Goal: Transaction & Acquisition: Download file/media

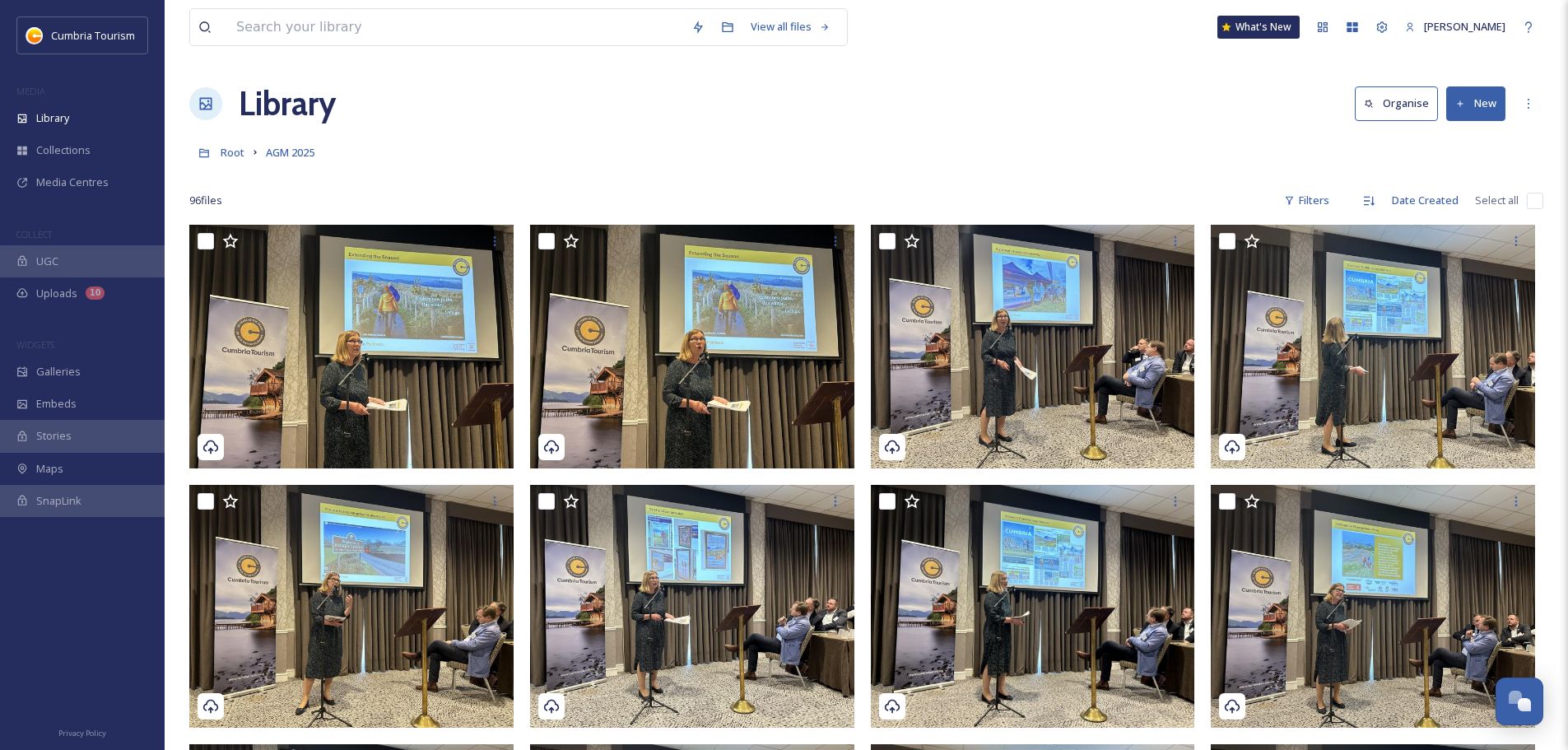
scroll to position [6475, 0]
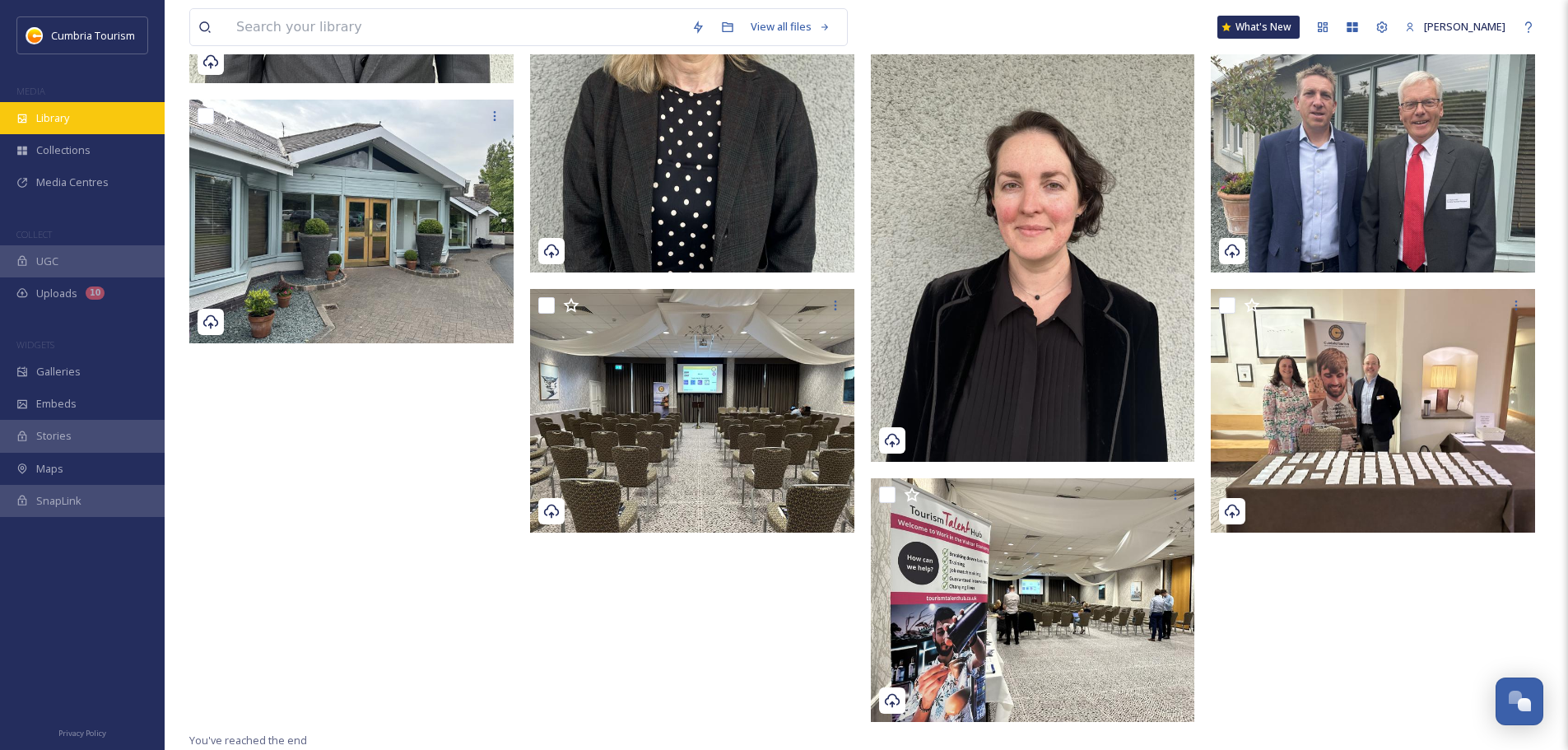
click at [62, 112] on span "Library" at bounding box center [53, 118] width 33 height 15
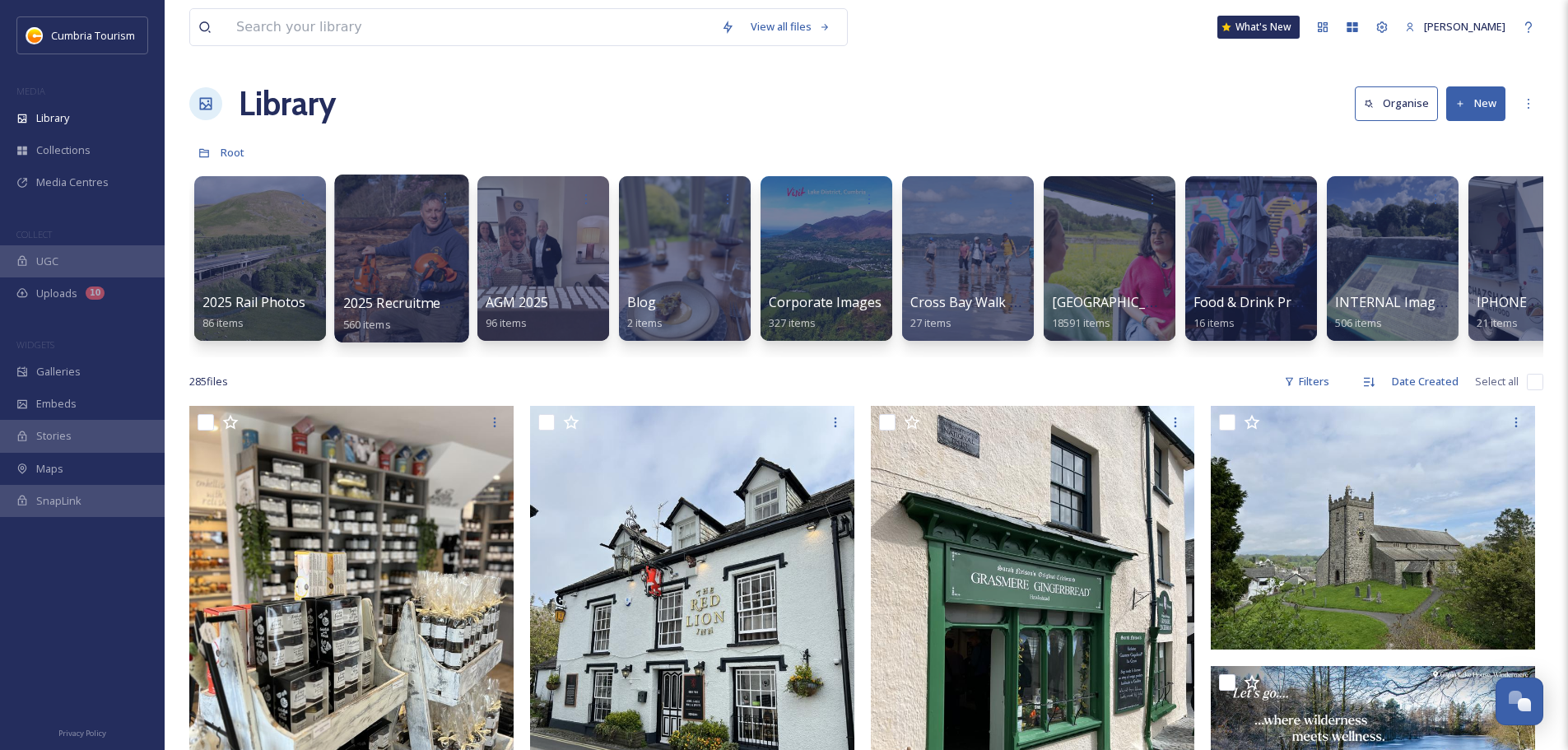
click at [413, 219] on div at bounding box center [401, 258] width 134 height 168
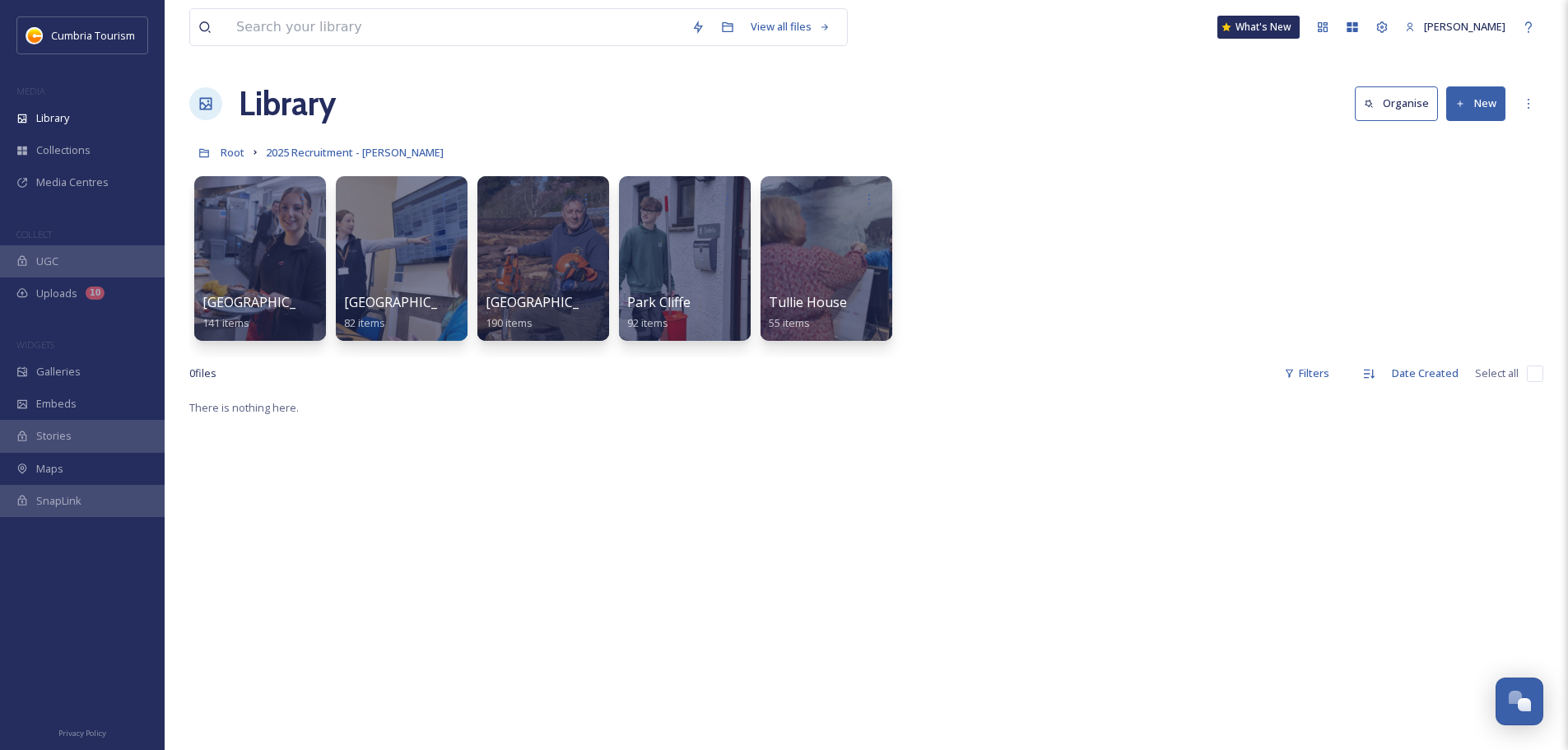
click at [413, 219] on div at bounding box center [401, 258] width 131 height 164
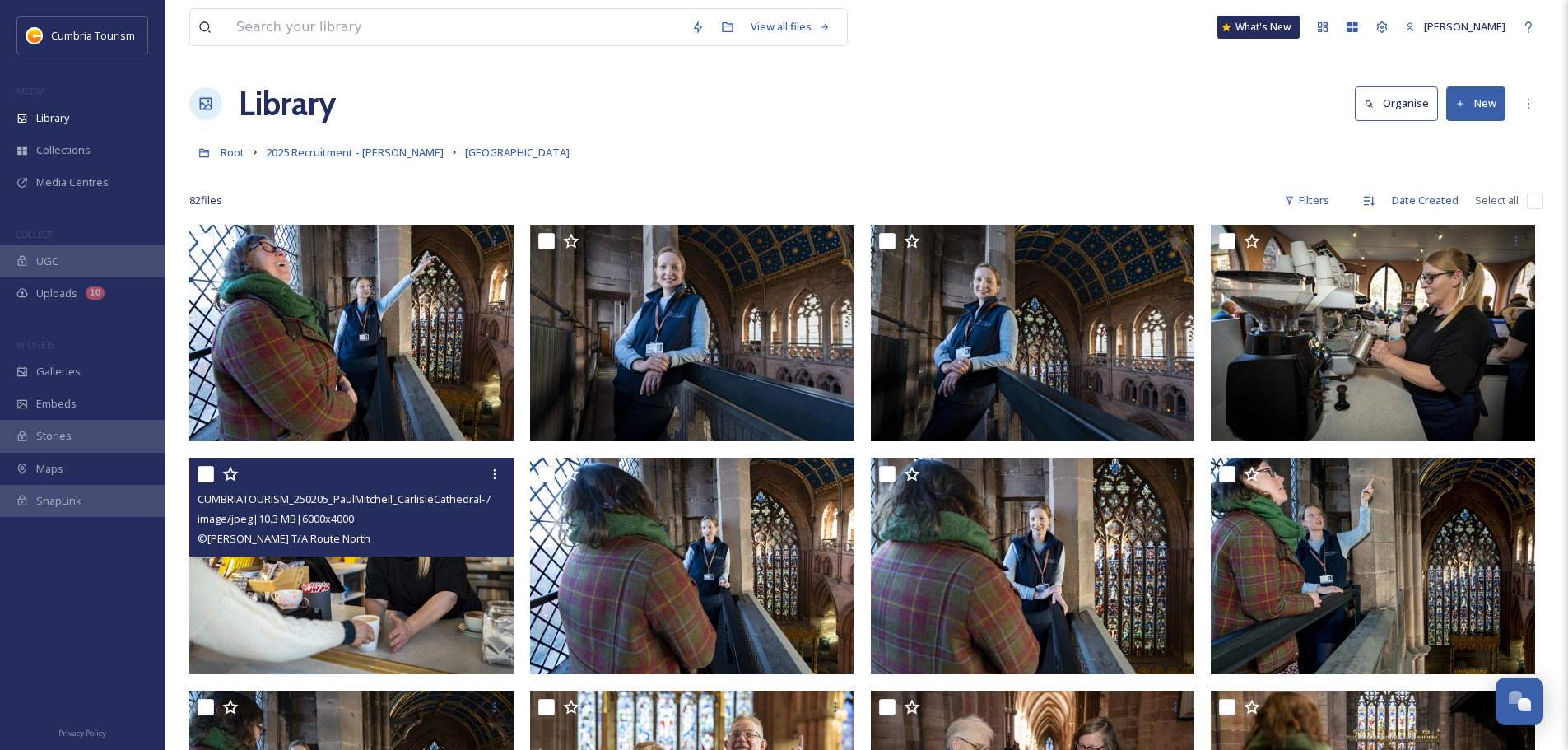
click at [474, 550] on div "CUMBRIATOURISM_250205_PaulMitchell_CarlisleCathedral-70.jpg image/jpeg | 10.3 M…" at bounding box center [352, 507] width 325 height 99
click at [458, 596] on img at bounding box center [352, 566] width 325 height 217
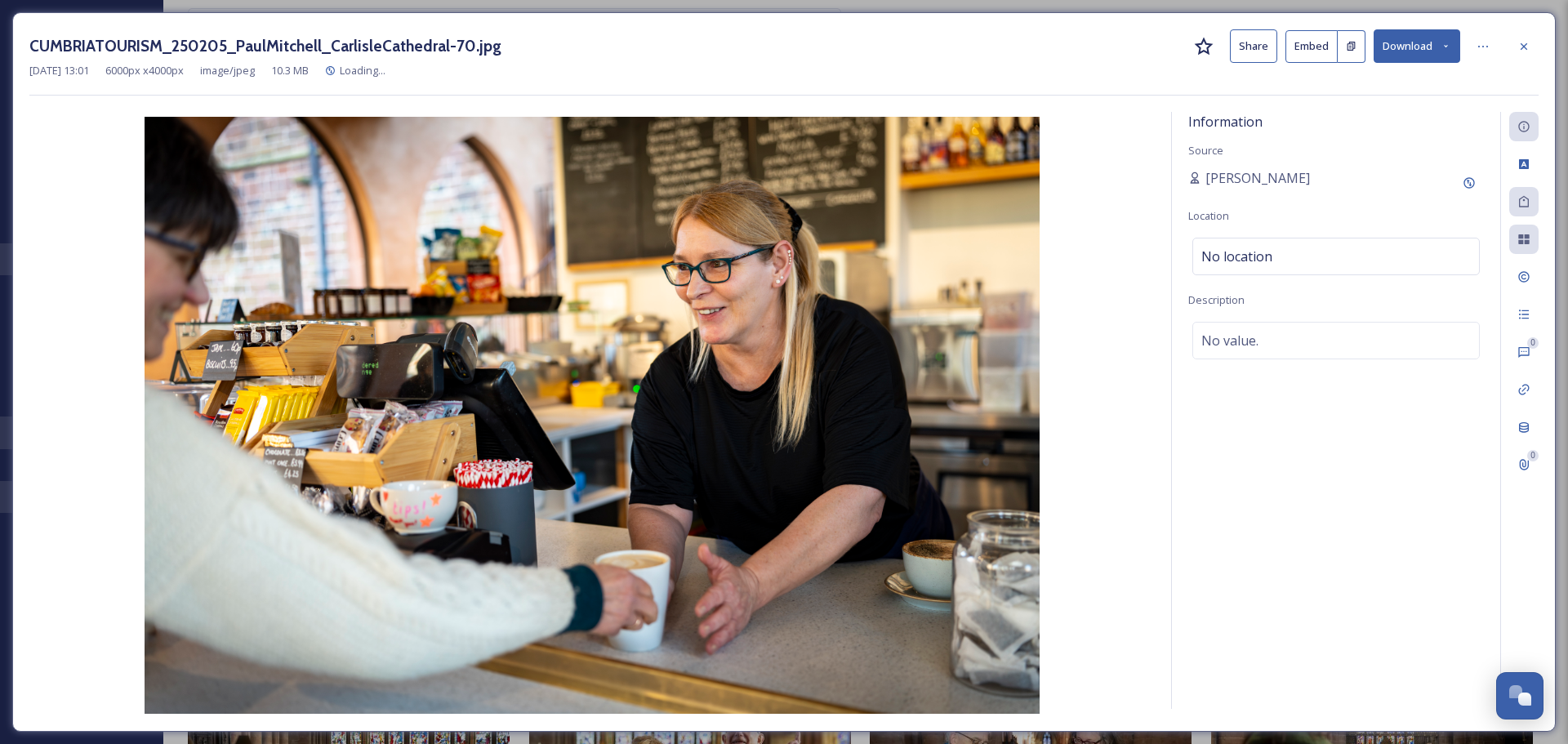
click at [1420, 49] on button "Download" at bounding box center [1417, 46] width 86 height 33
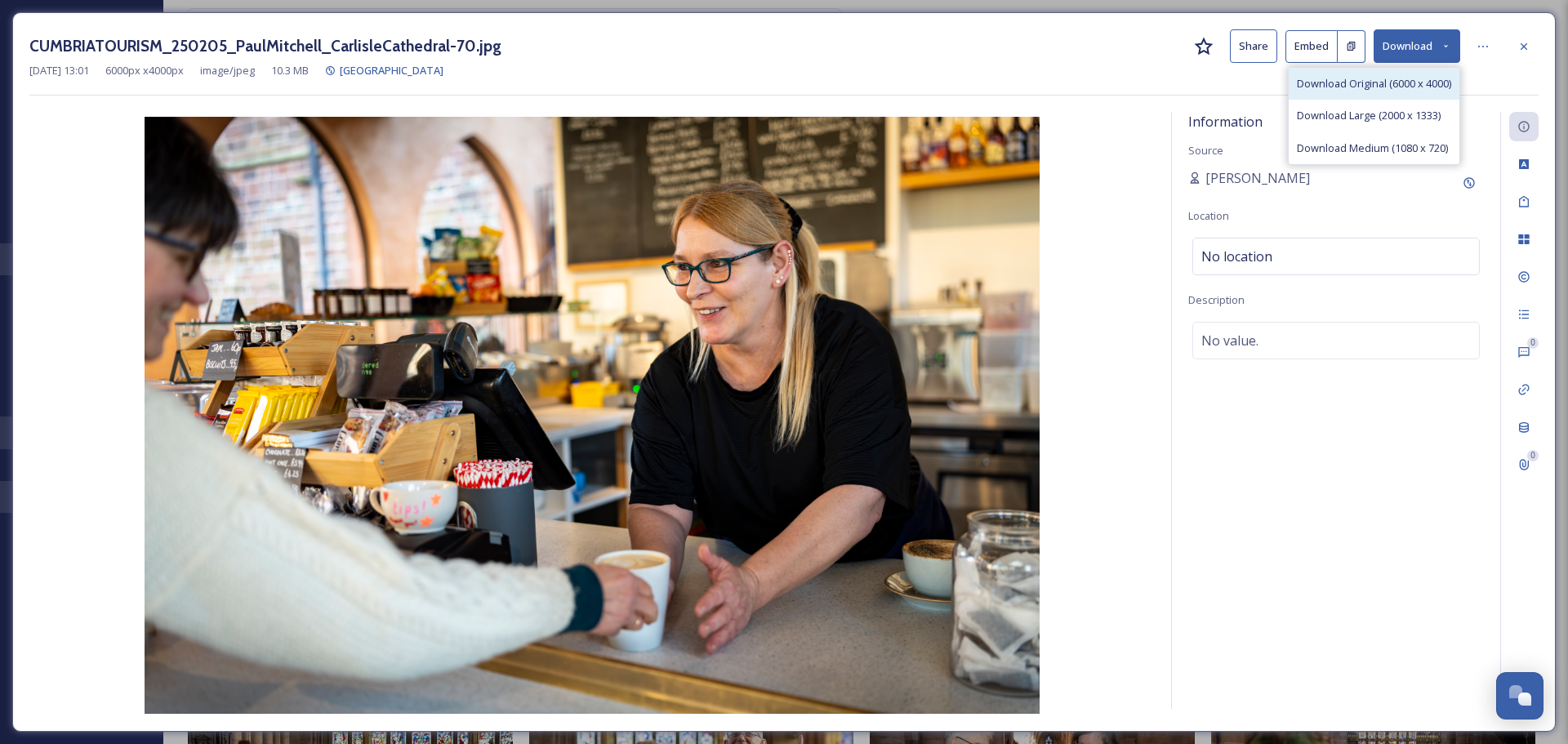
click at [1401, 85] on span "Download Original (6000 x 4000)" at bounding box center [1374, 83] width 155 height 15
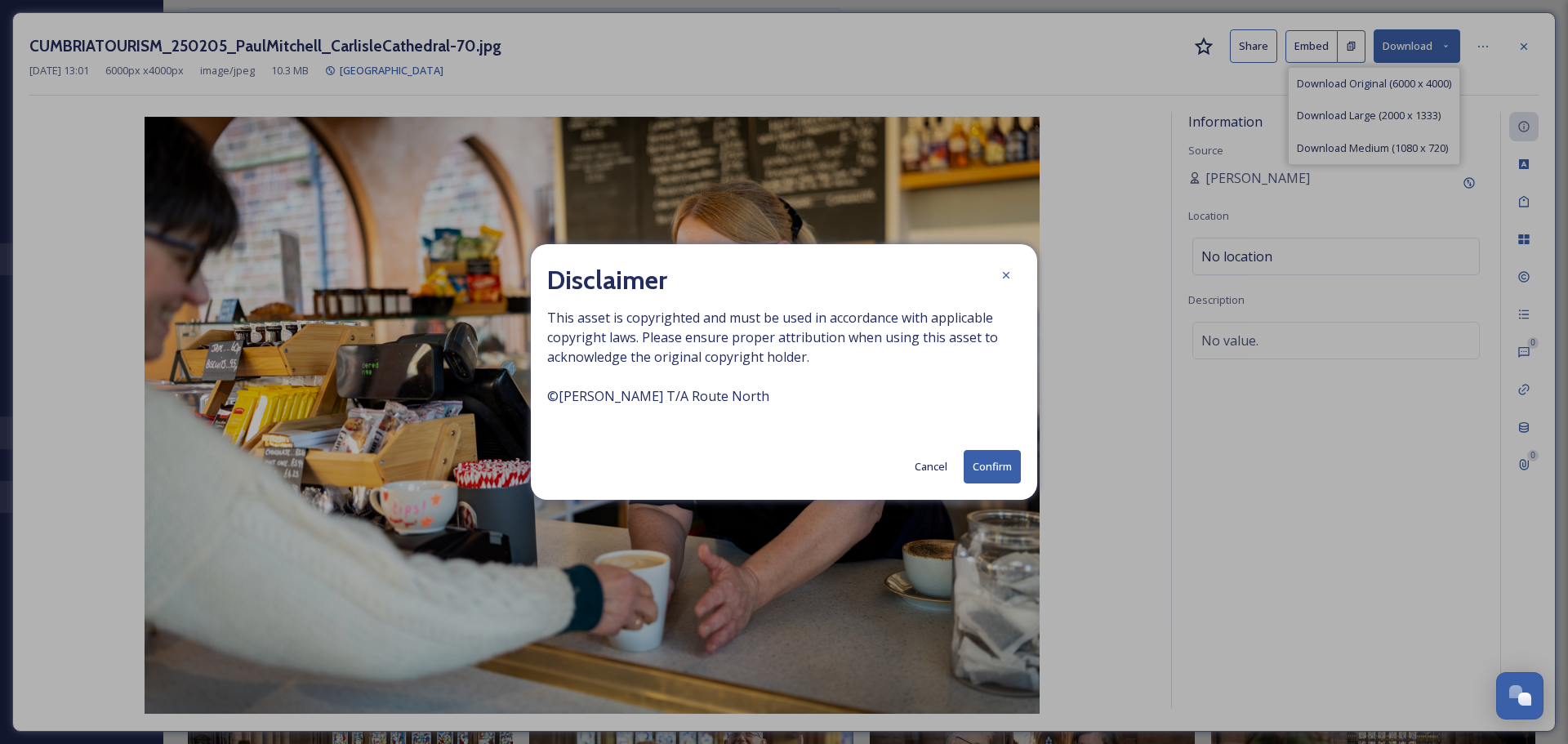
click at [1004, 467] on button "Confirm" at bounding box center [993, 466] width 58 height 33
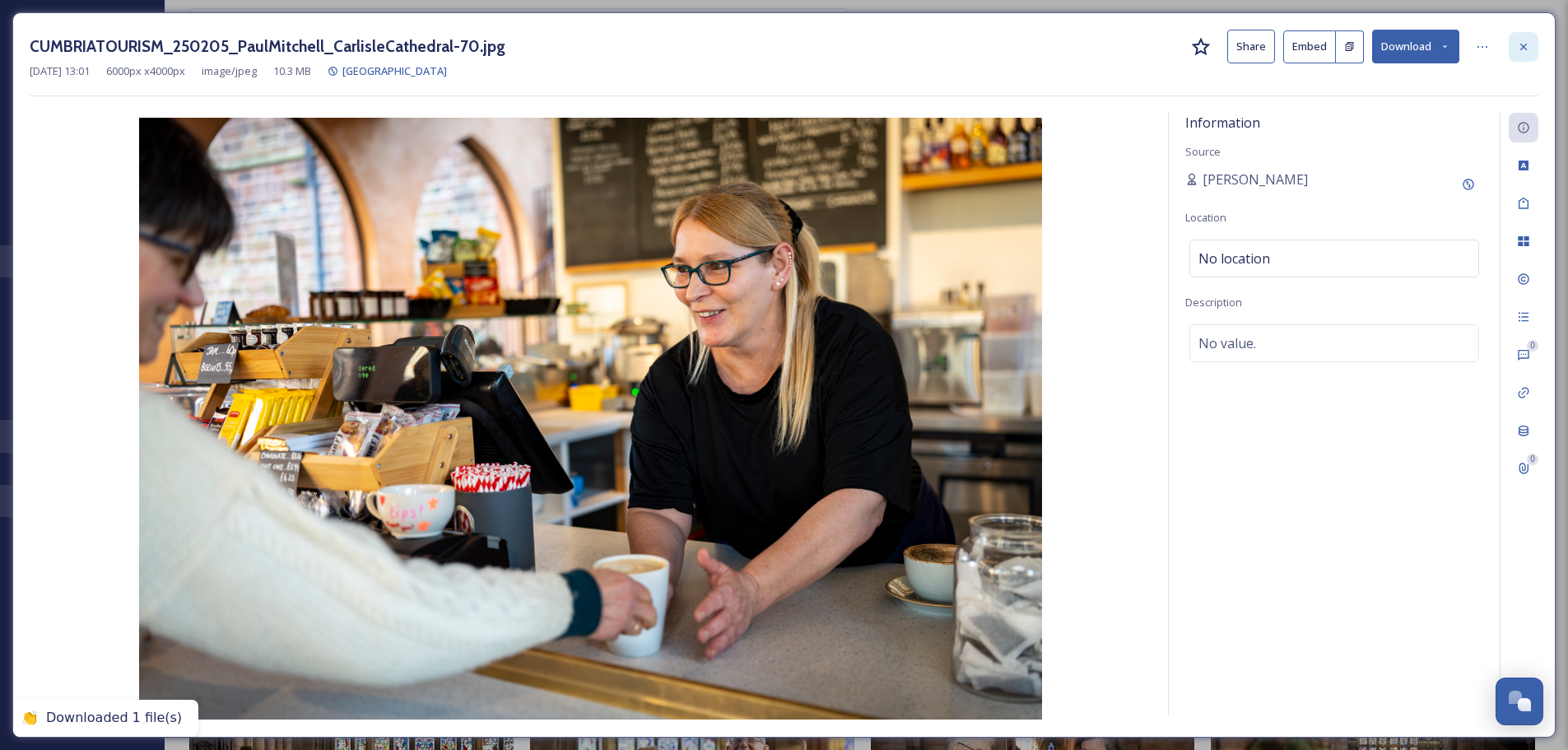
click at [1524, 49] on icon at bounding box center [1523, 46] width 14 height 14
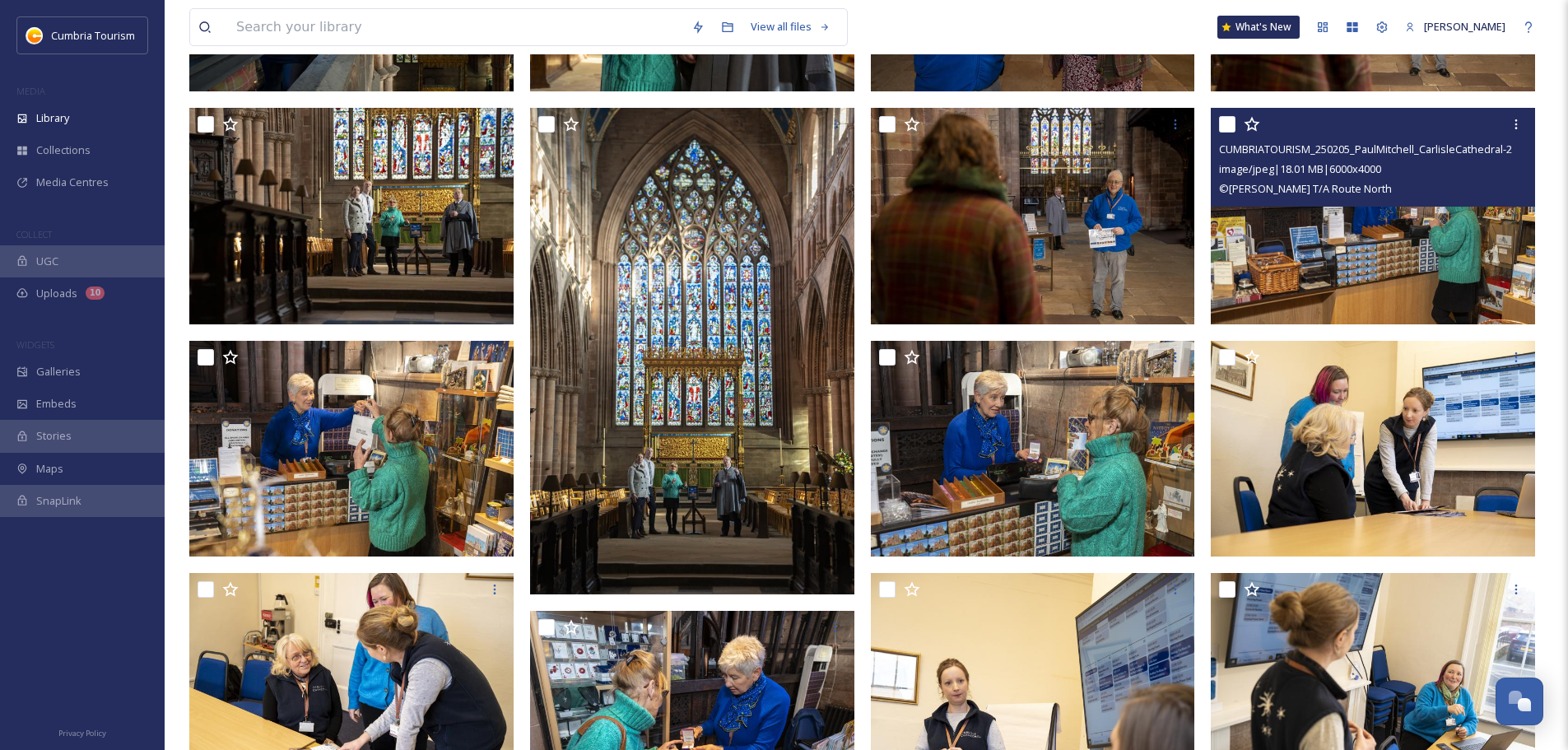
scroll to position [822, 0]
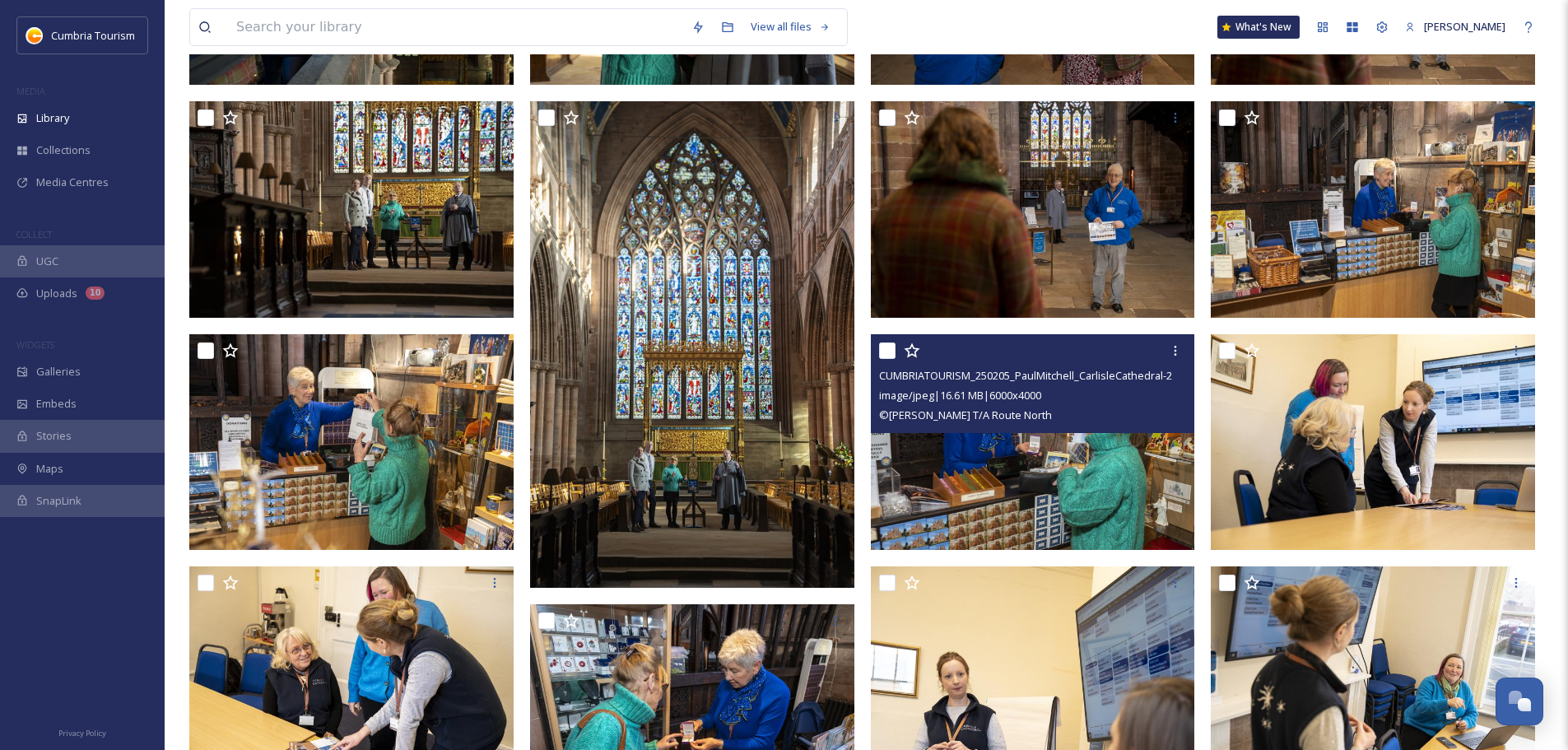
click at [1108, 458] on img at bounding box center [1033, 442] width 325 height 217
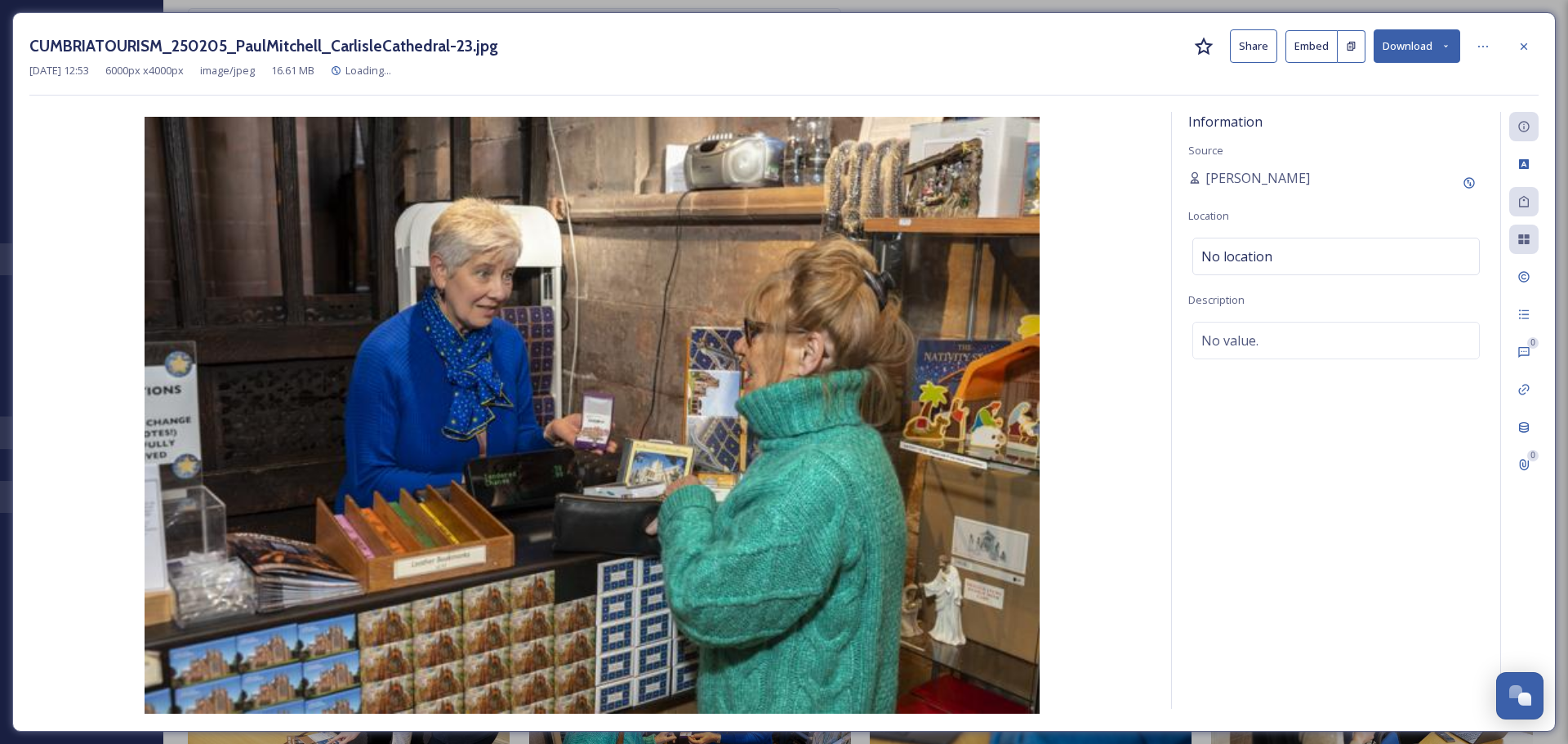
click at [1409, 47] on button "Download" at bounding box center [1417, 46] width 86 height 33
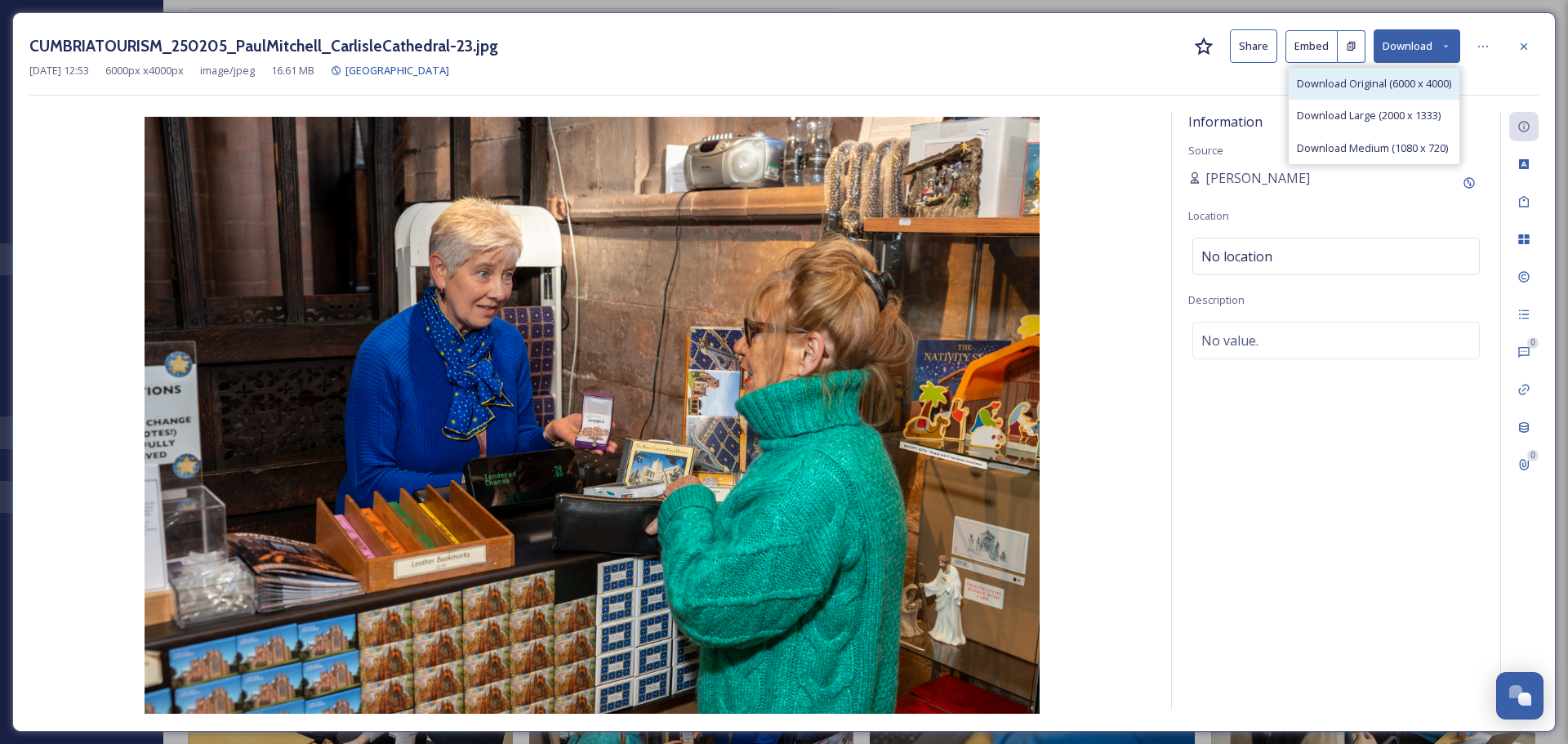
click at [1400, 93] on div "Download Original (6000 x 4000)" at bounding box center [1374, 83] width 171 height 31
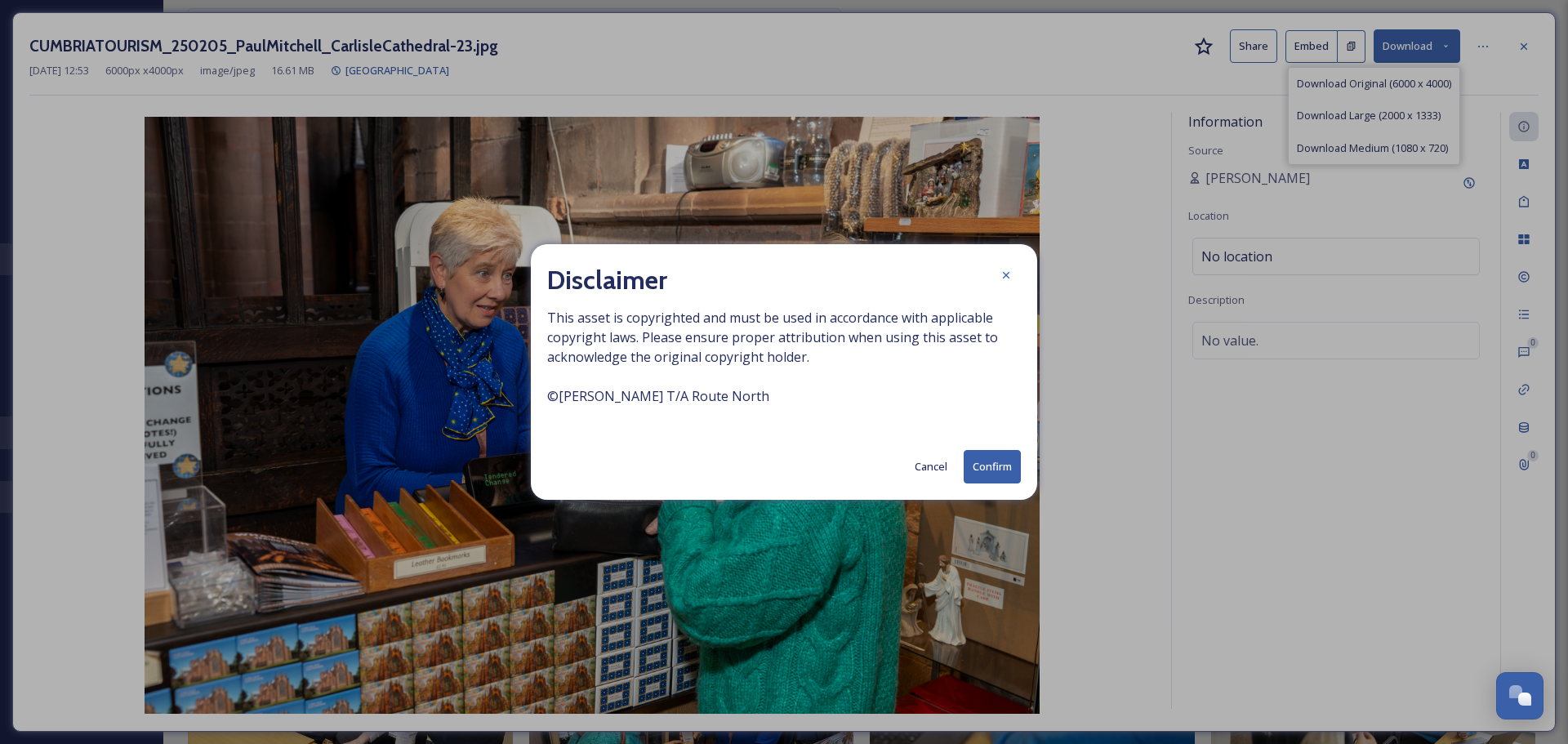
click at [984, 458] on button "Confirm" at bounding box center [993, 466] width 58 height 33
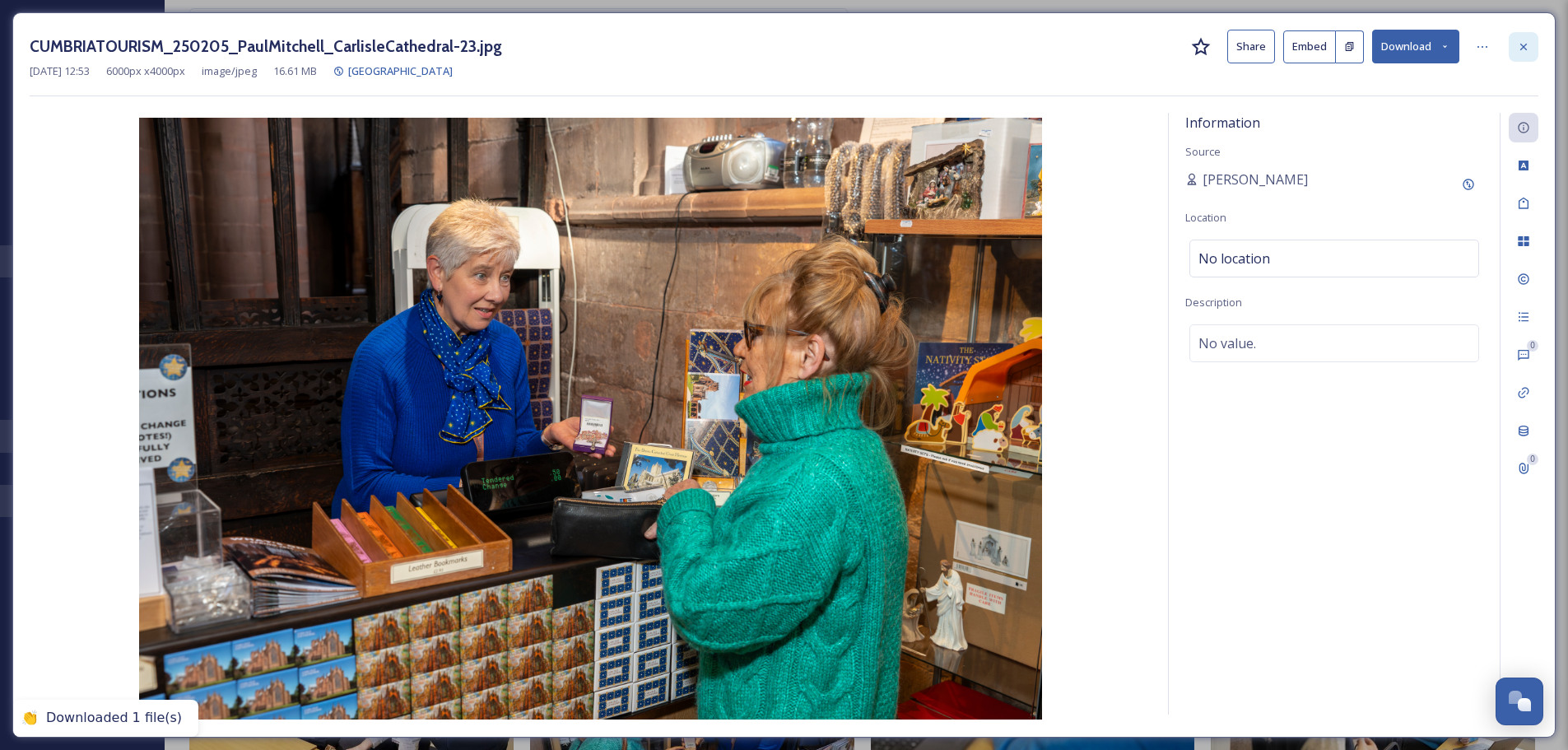
click at [1523, 52] on icon at bounding box center [1523, 46] width 14 height 14
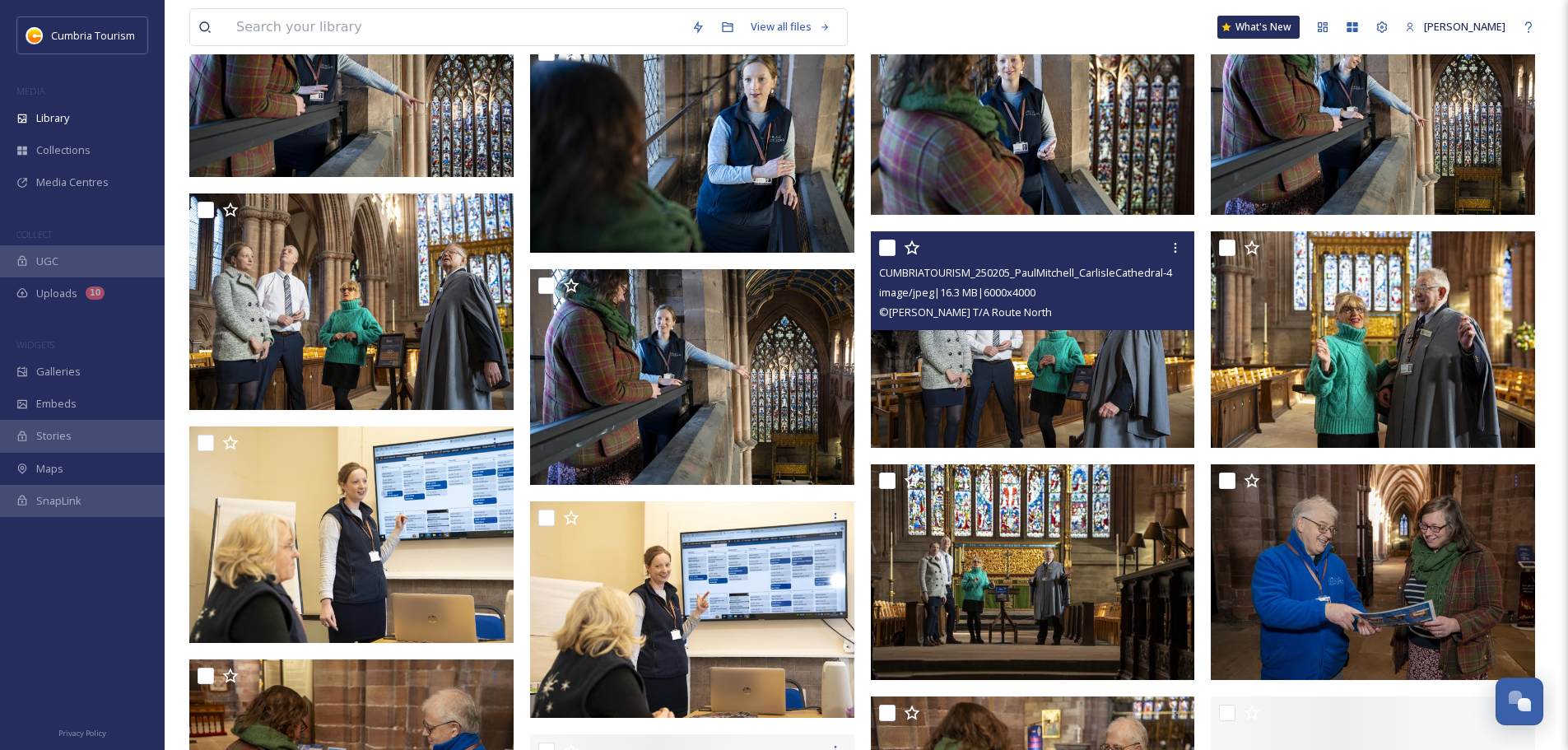
scroll to position [3290, 0]
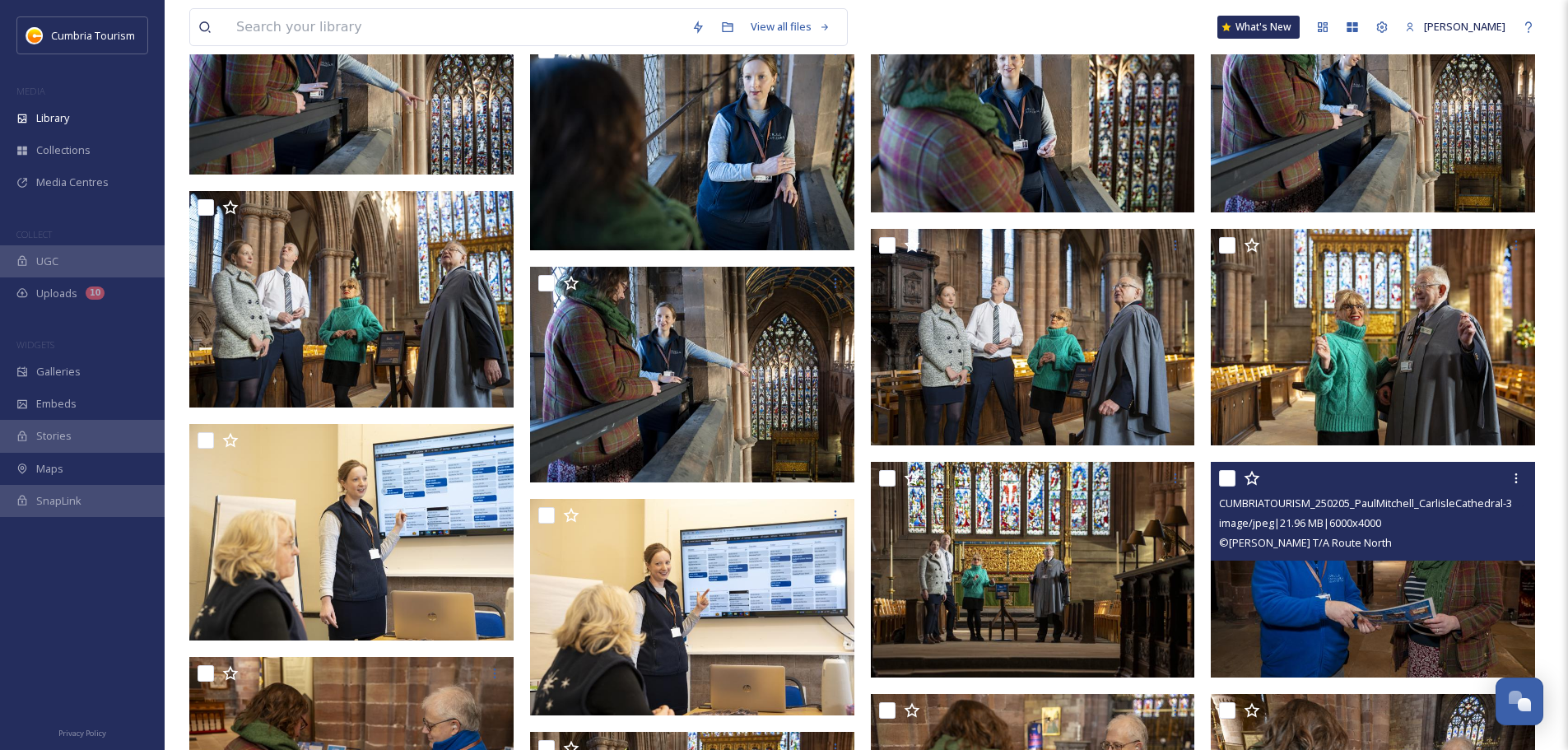
click at [1380, 603] on img at bounding box center [1373, 570] width 325 height 217
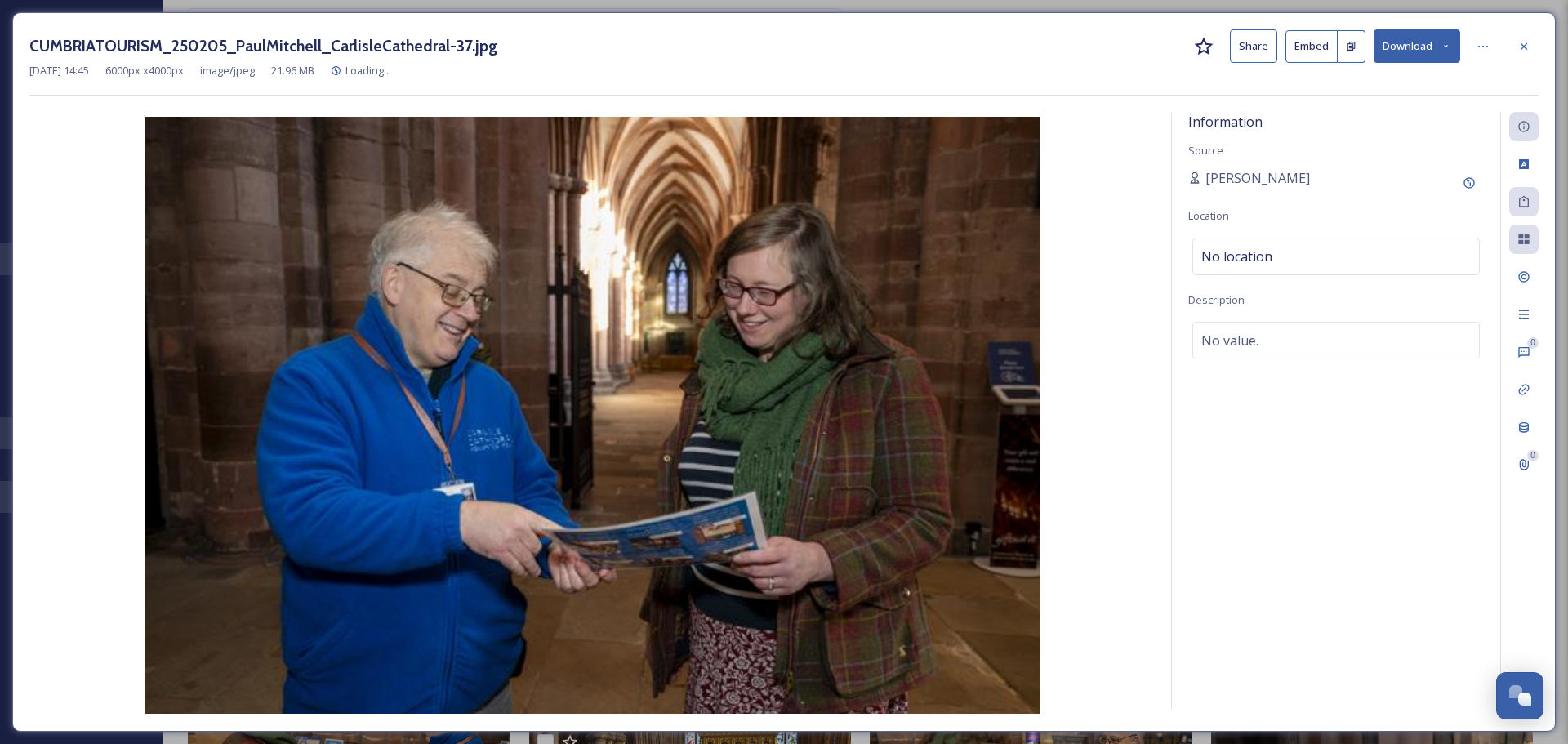
click at [1409, 45] on button "Download" at bounding box center [1417, 46] width 86 height 33
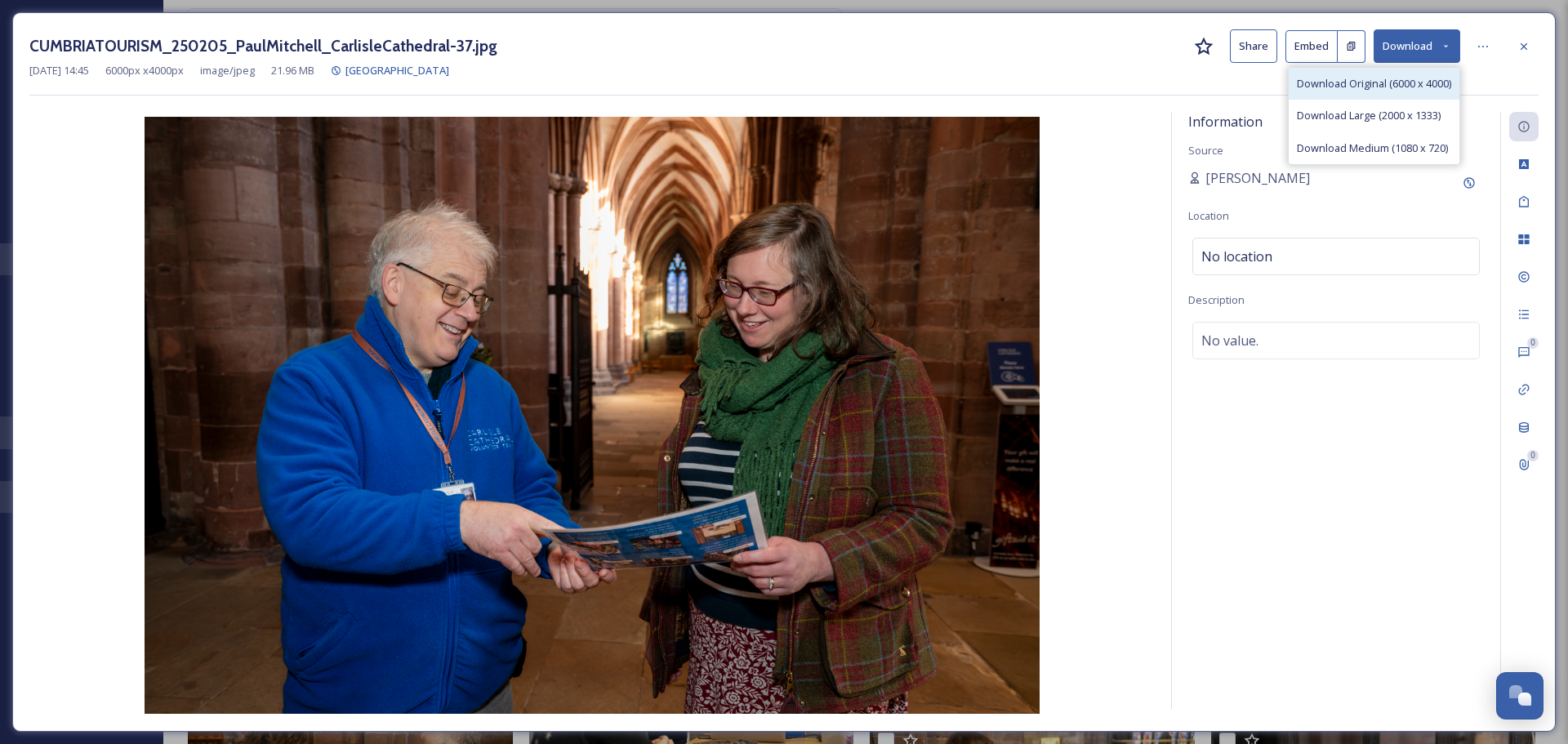
click at [1387, 96] on div "Download Original (6000 x 4000)" at bounding box center [1374, 83] width 171 height 31
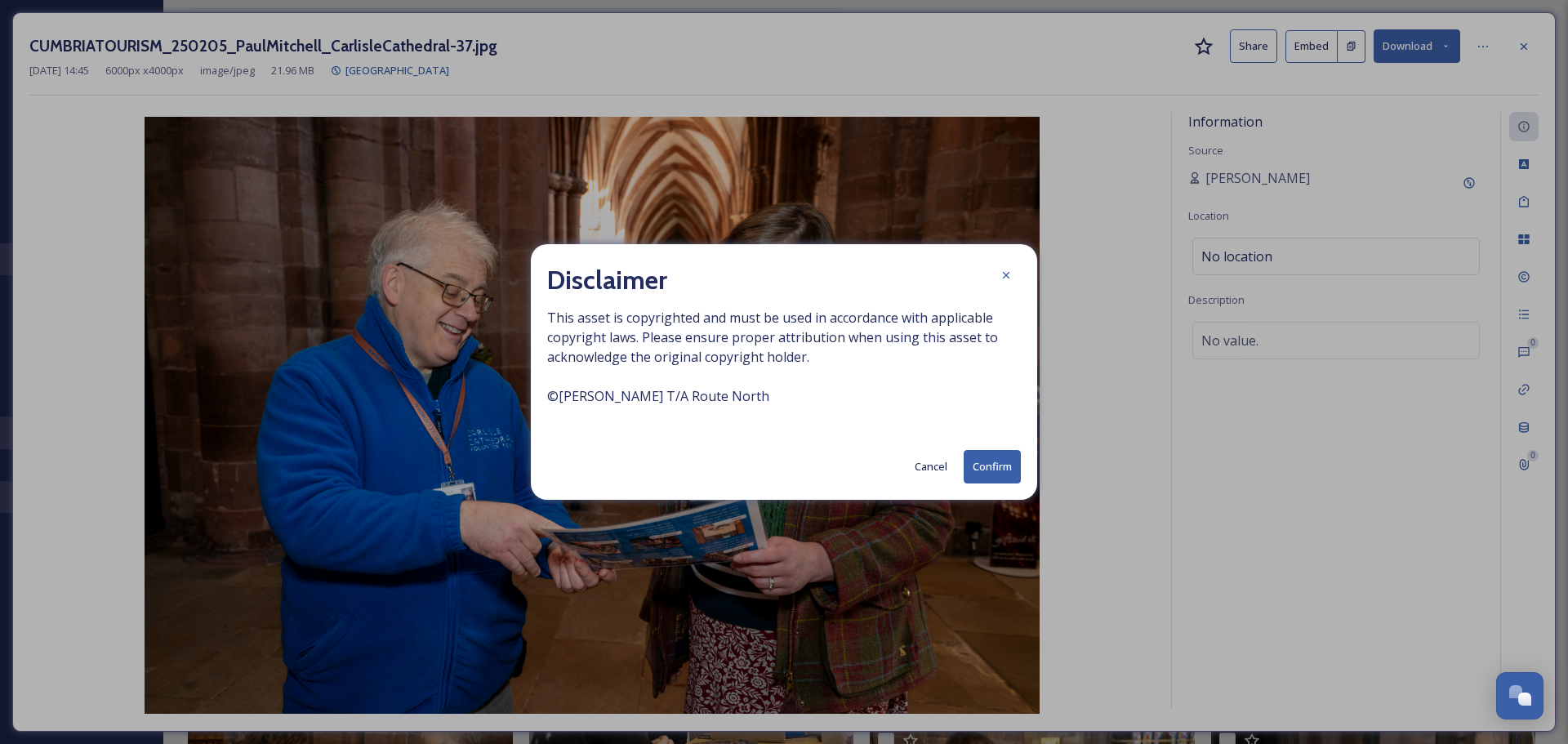
click at [995, 473] on button "Confirm" at bounding box center [993, 466] width 58 height 33
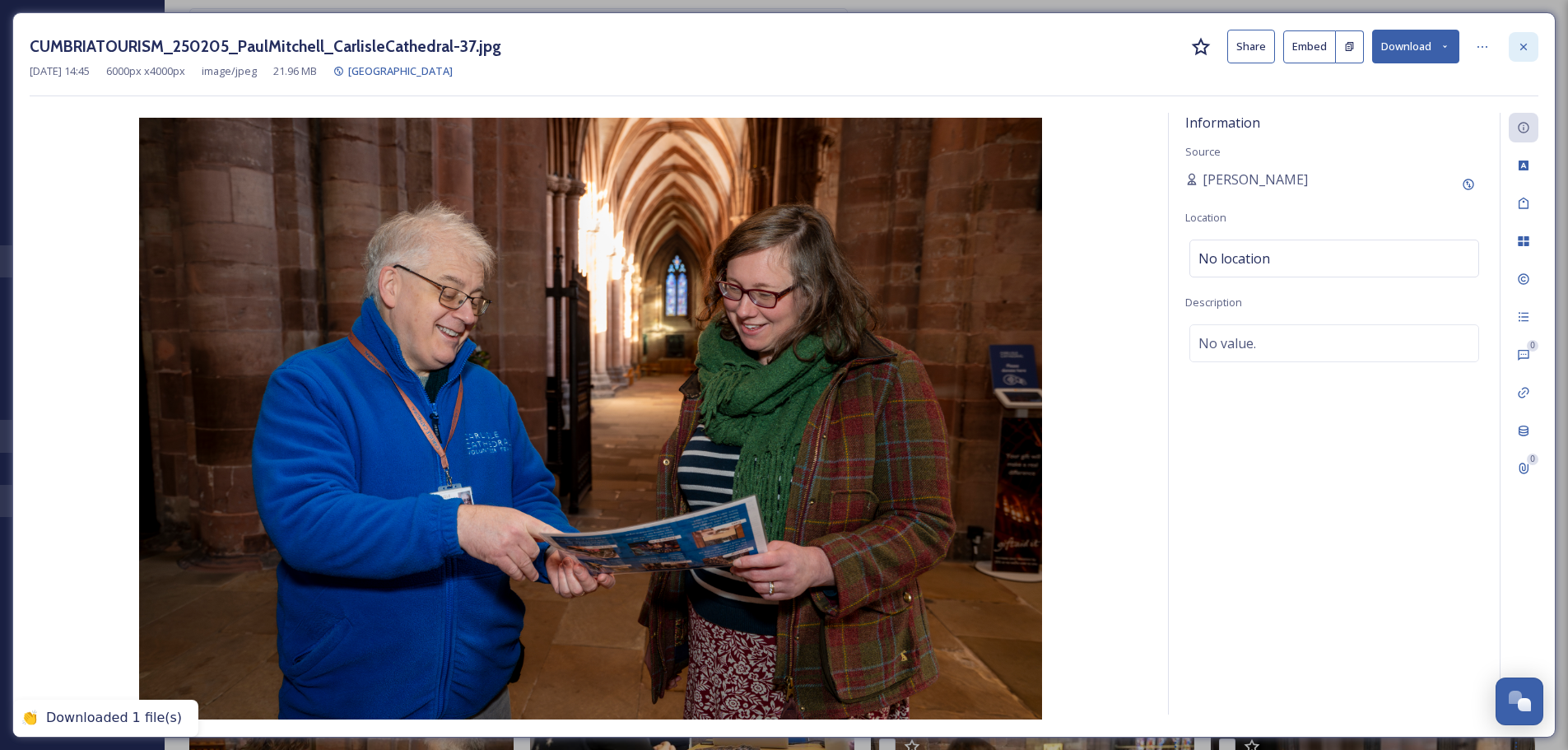
click at [1522, 44] on icon at bounding box center [1523, 45] width 6 height 6
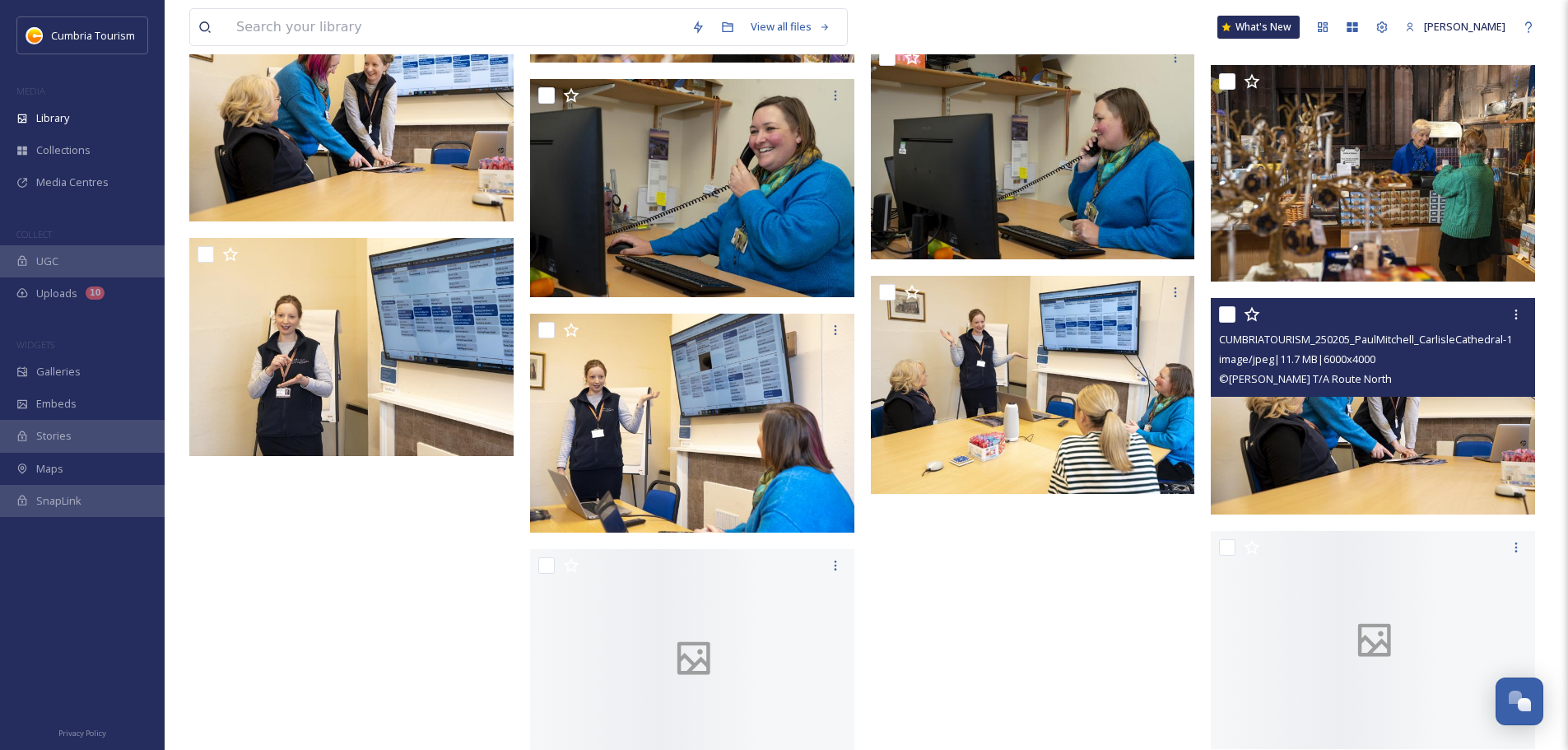
scroll to position [4689, 0]
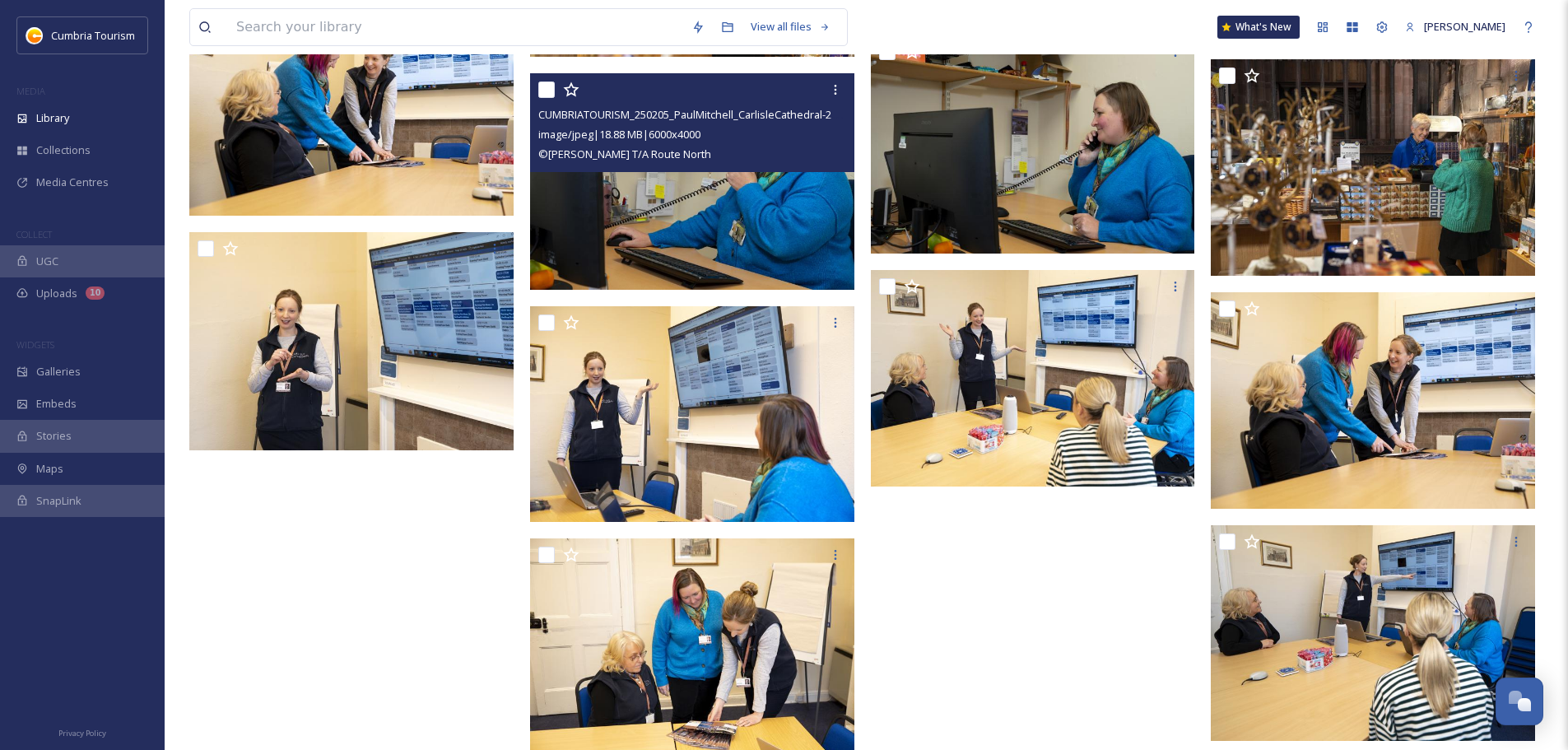
click at [771, 202] on img at bounding box center [692, 181] width 325 height 217
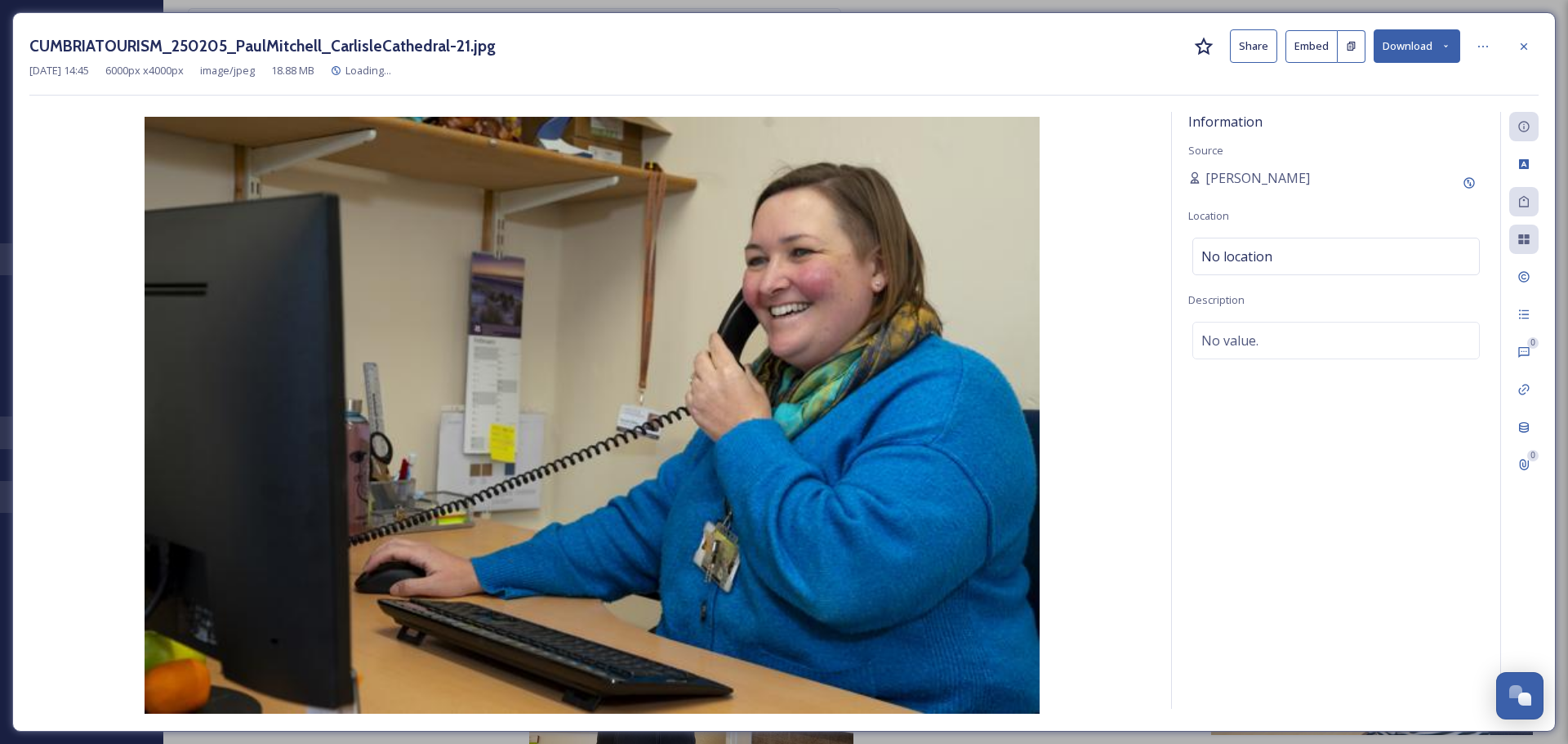
click at [1416, 44] on button "Download" at bounding box center [1417, 46] width 86 height 33
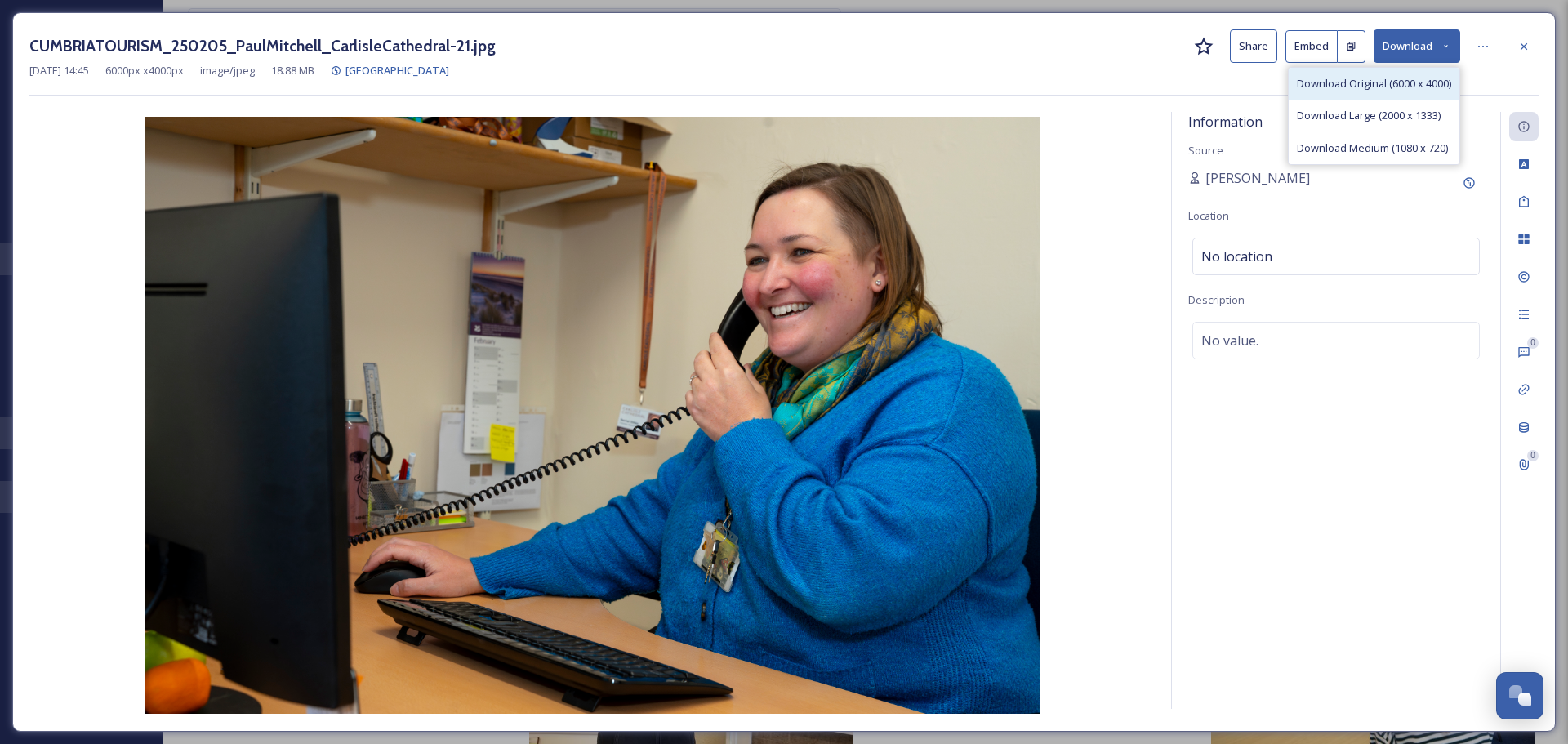
click at [1403, 87] on span "Download Original (6000 x 4000)" at bounding box center [1374, 83] width 155 height 15
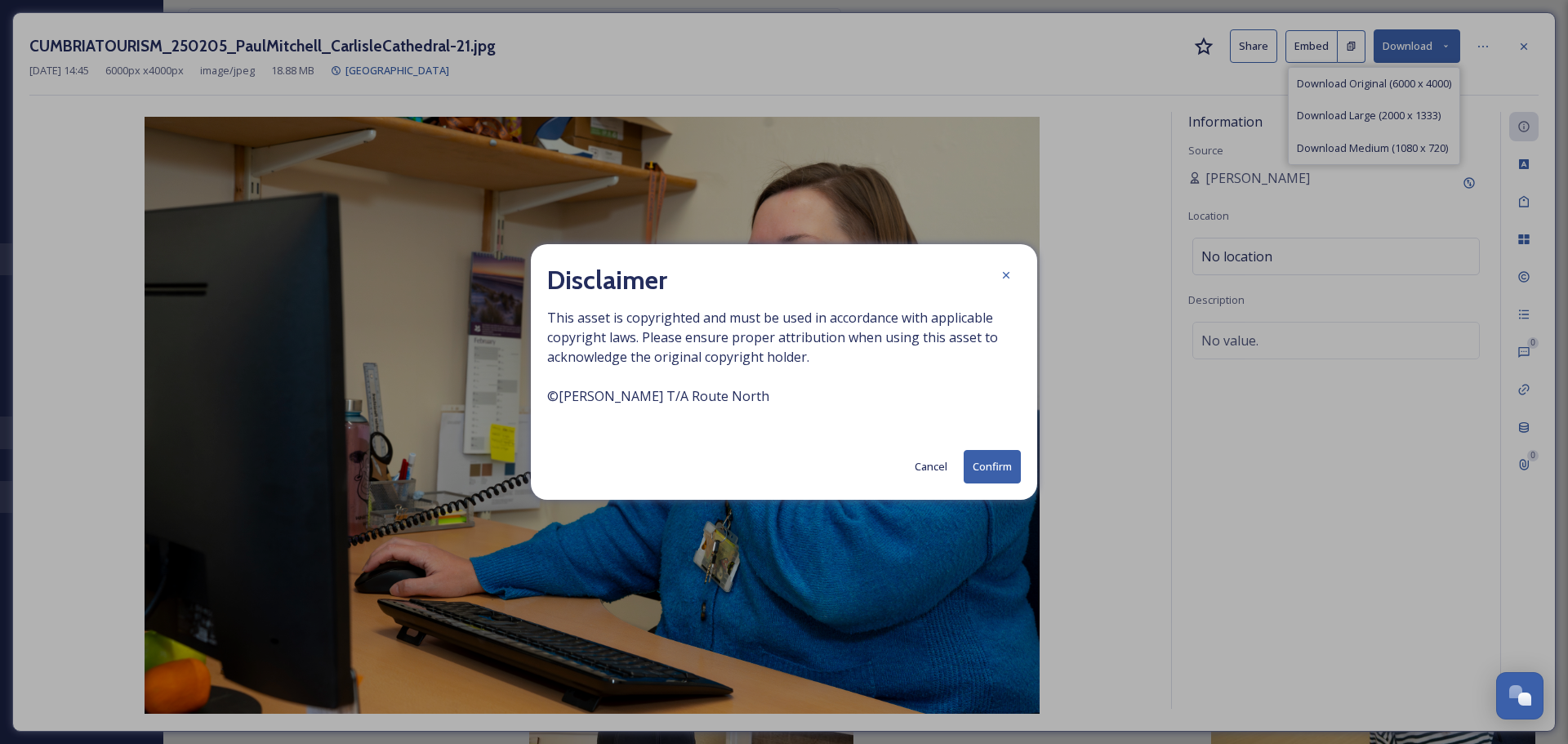
click at [994, 467] on button "Confirm" at bounding box center [993, 466] width 58 height 33
